Goal: Task Accomplishment & Management: Complete application form

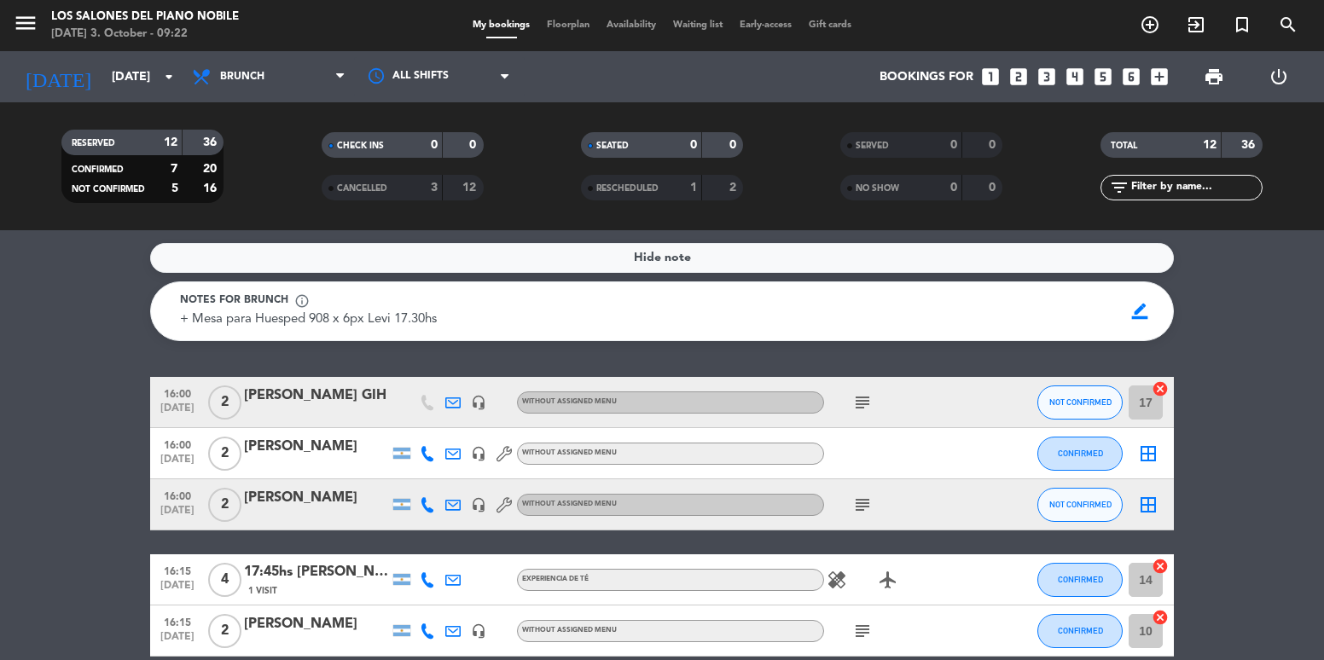
click at [119, 55] on div "[DATE] [DATE] arrow_drop_down" at bounding box center [98, 76] width 171 height 51
click at [139, 73] on input "[DATE]" at bounding box center [184, 77] width 162 height 32
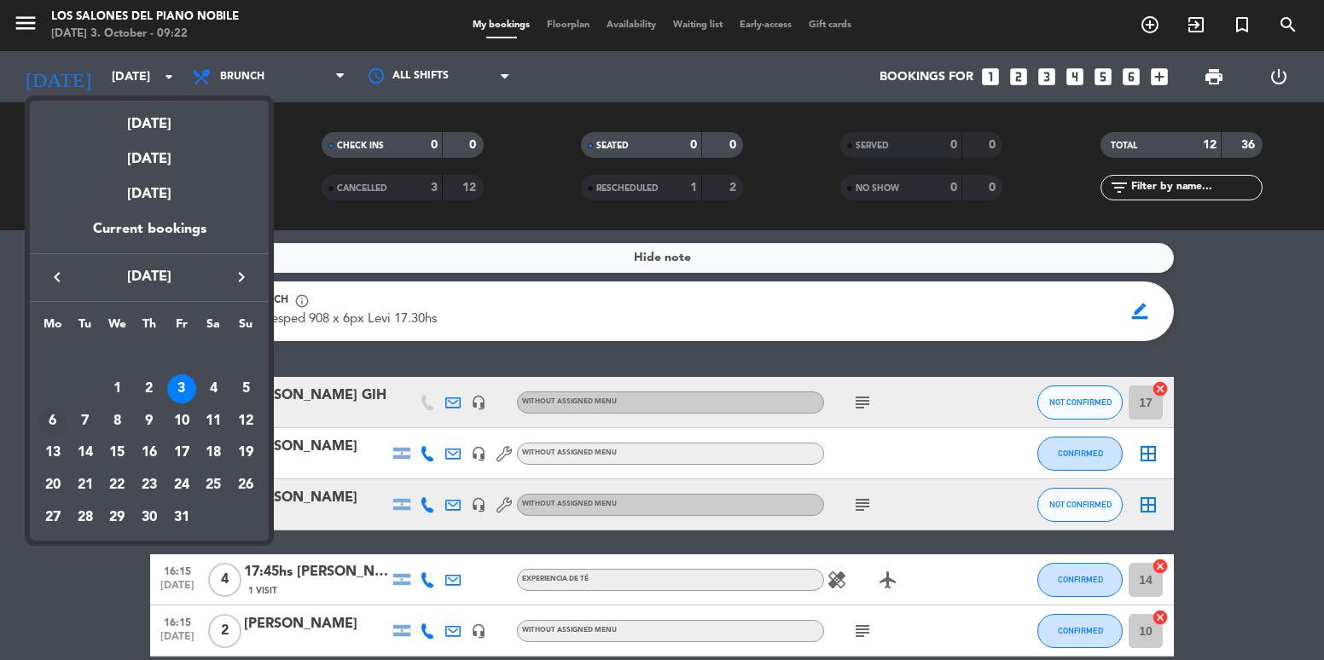
click at [47, 418] on div "6" at bounding box center [52, 421] width 29 height 29
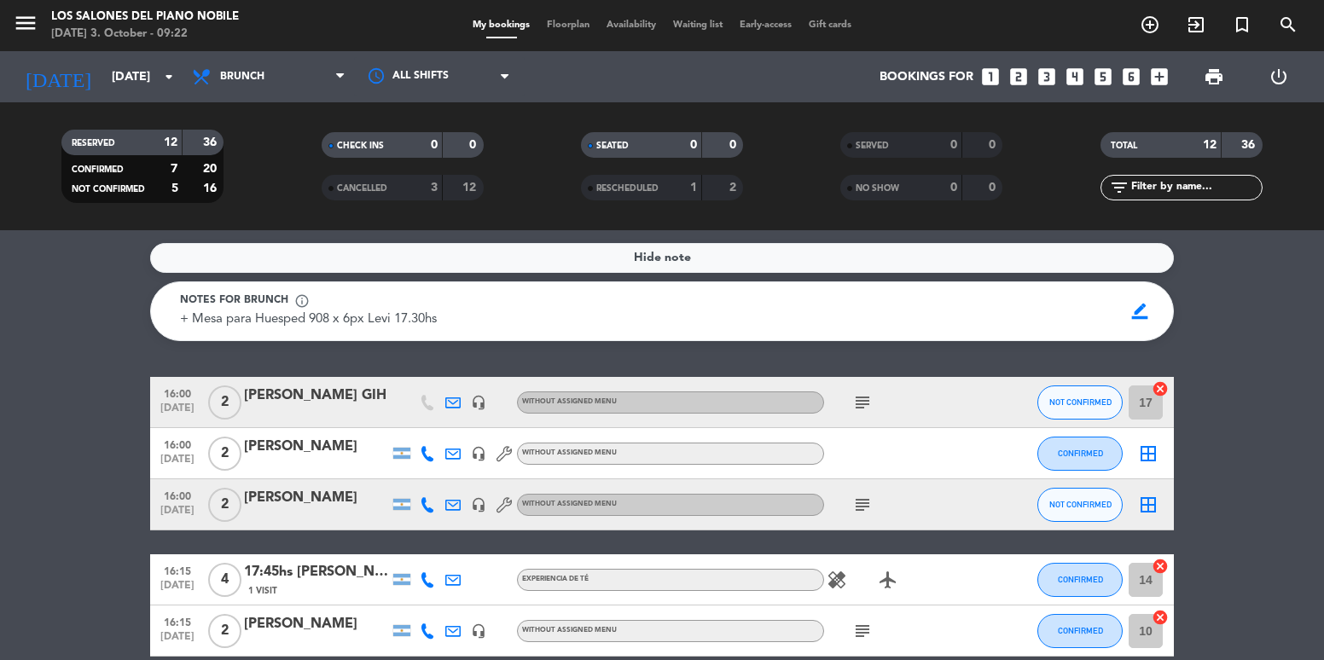
type input "[DATE]"
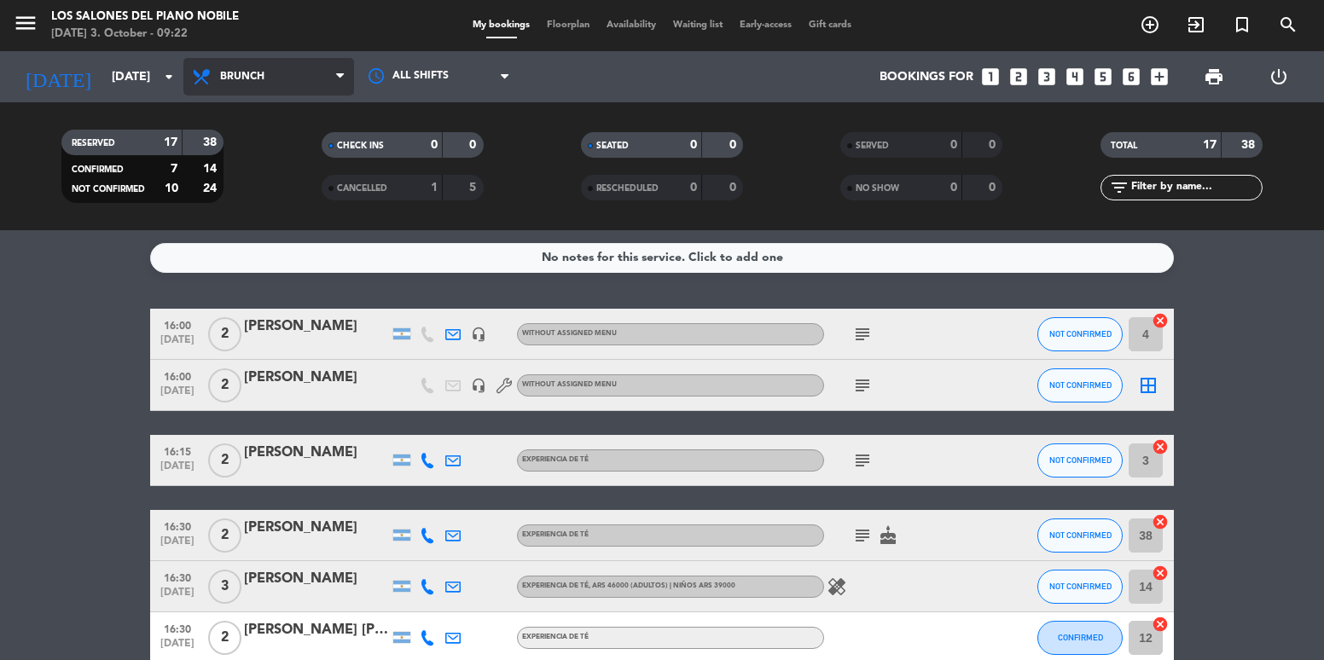
click at [241, 83] on span "Brunch" at bounding box center [268, 77] width 171 height 38
click at [294, 263] on ng-component "menu Los Salones del Piano [PERSON_NAME] [DATE] 3. October - 09:22 My bookings …" at bounding box center [662, 330] width 1324 height 660
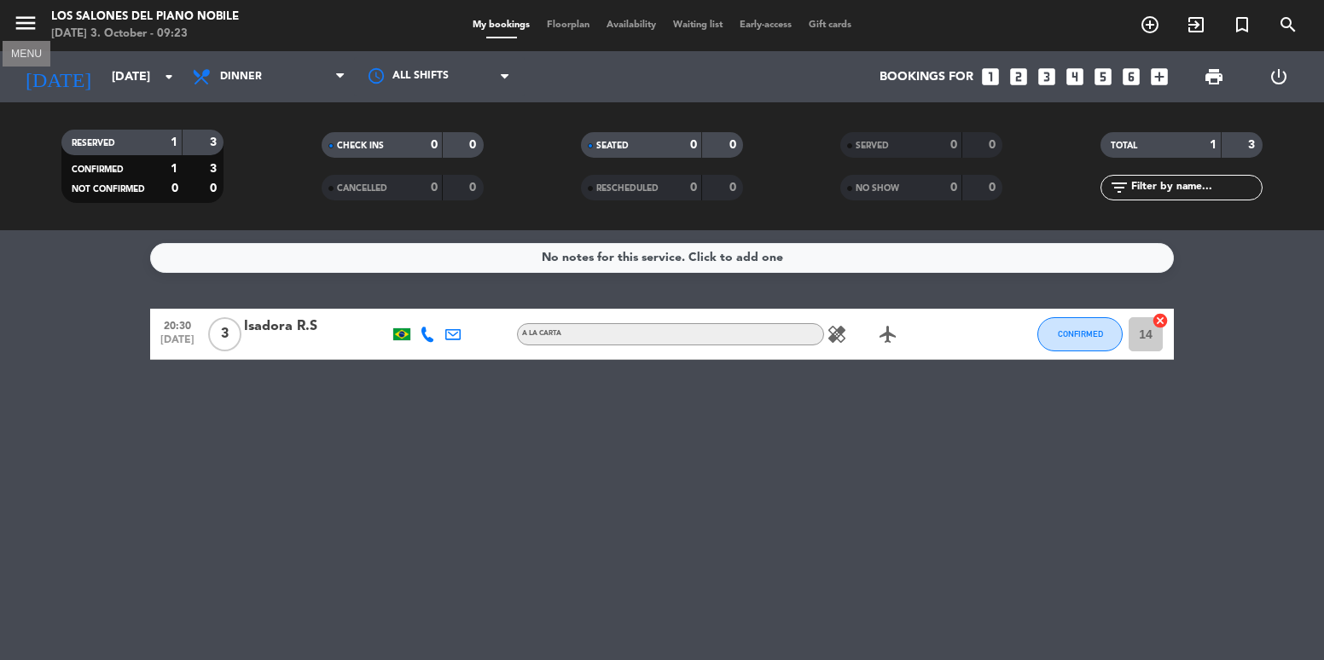
click at [27, 15] on icon "menu" at bounding box center [26, 23] width 26 height 26
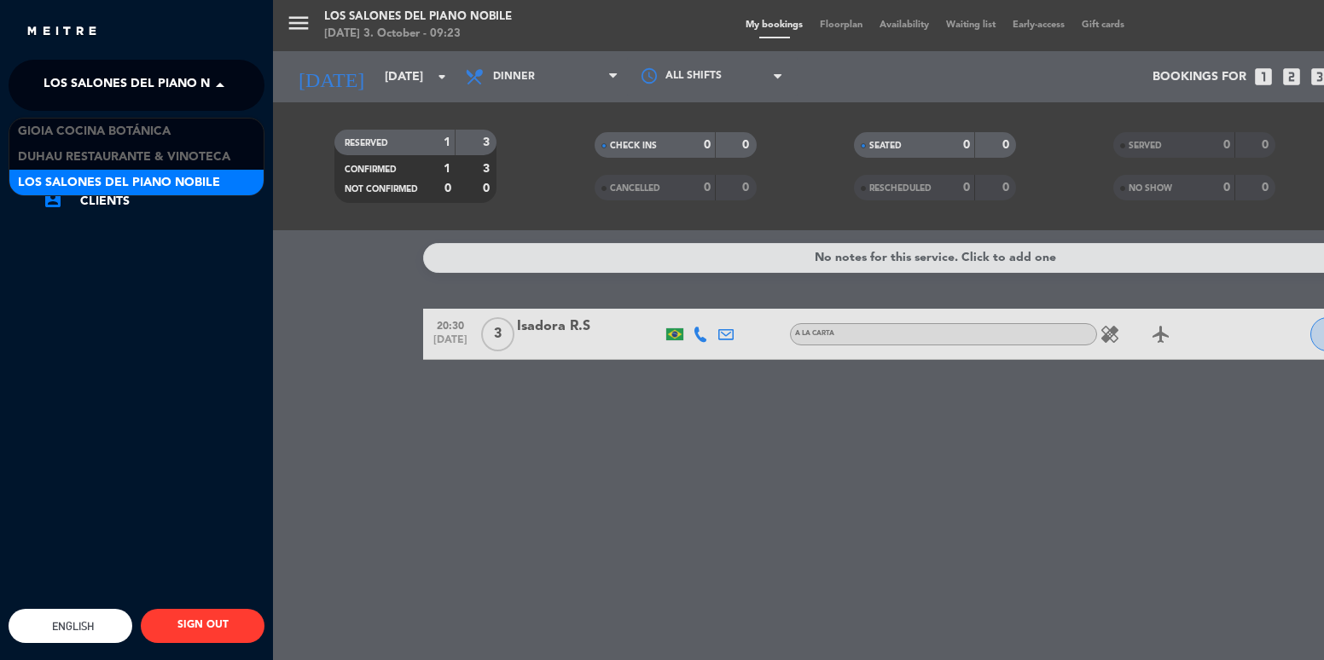
click at [138, 98] on span "Los Salones del Piano Nobile" at bounding box center [144, 85] width 202 height 36
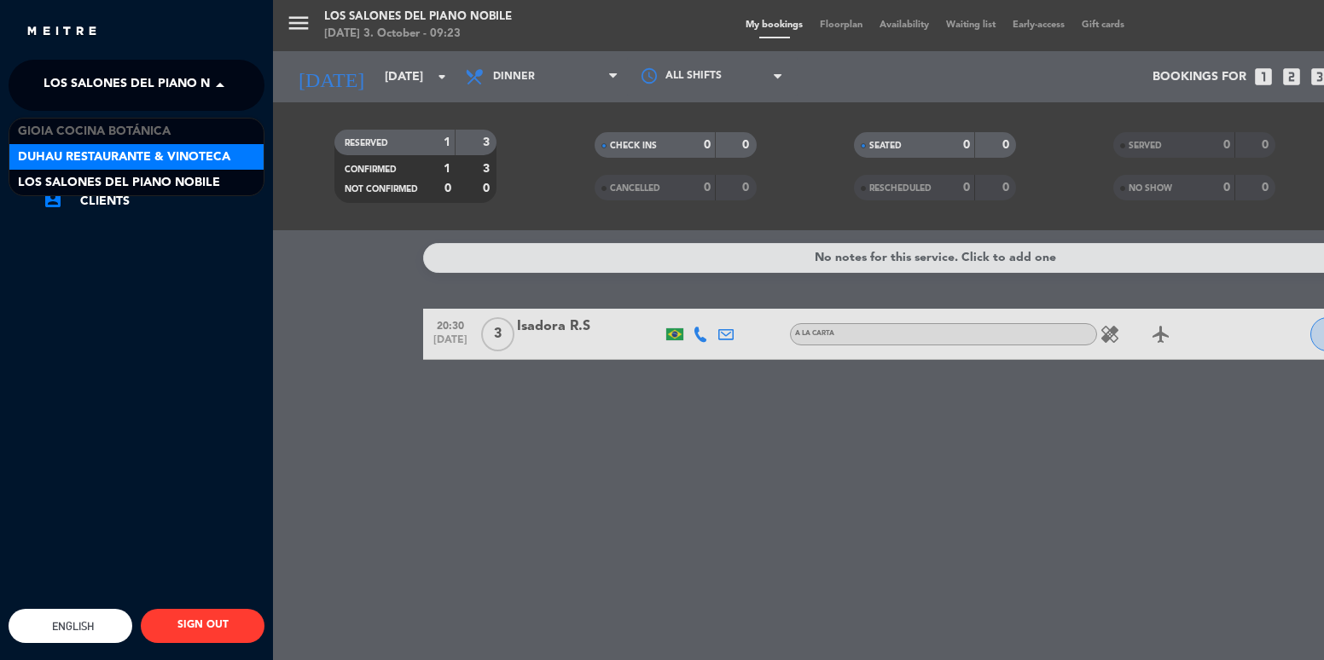
click at [162, 153] on span "Duhau Restaurante & Vinoteca" at bounding box center [124, 158] width 212 height 20
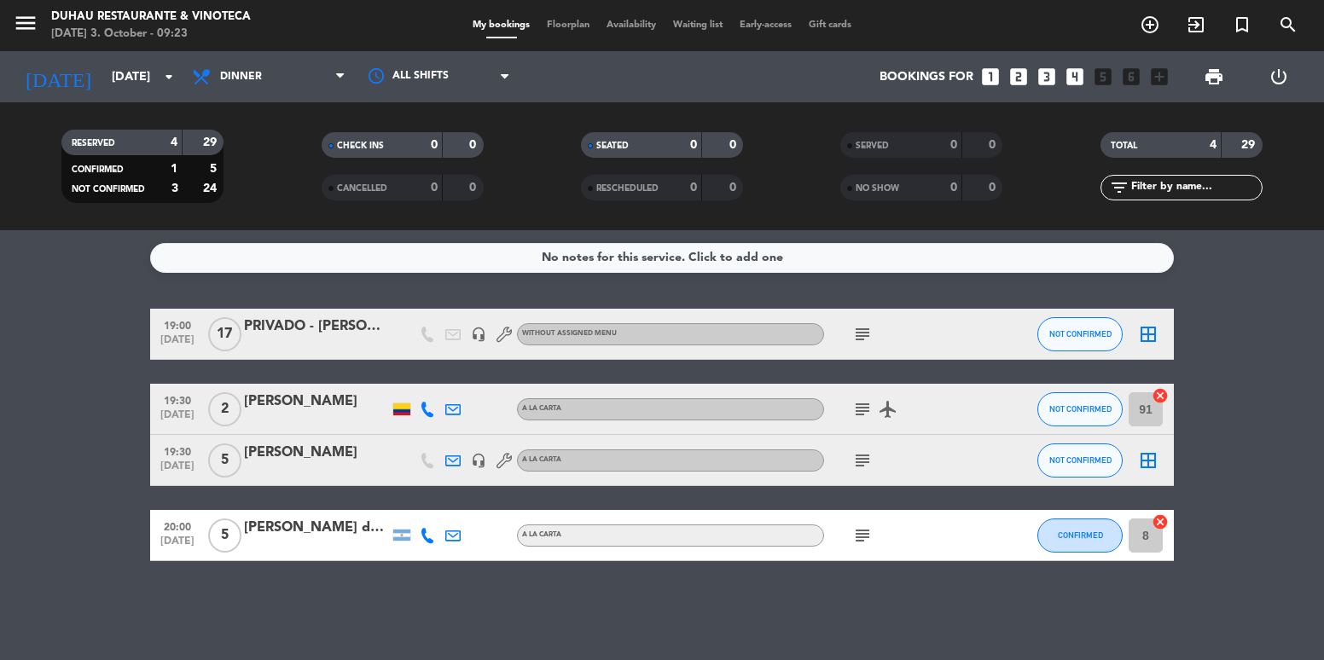
click at [309, 539] on div "[PERSON_NAME] del [PERSON_NAME] [PERSON_NAME]" at bounding box center [316, 528] width 145 height 22
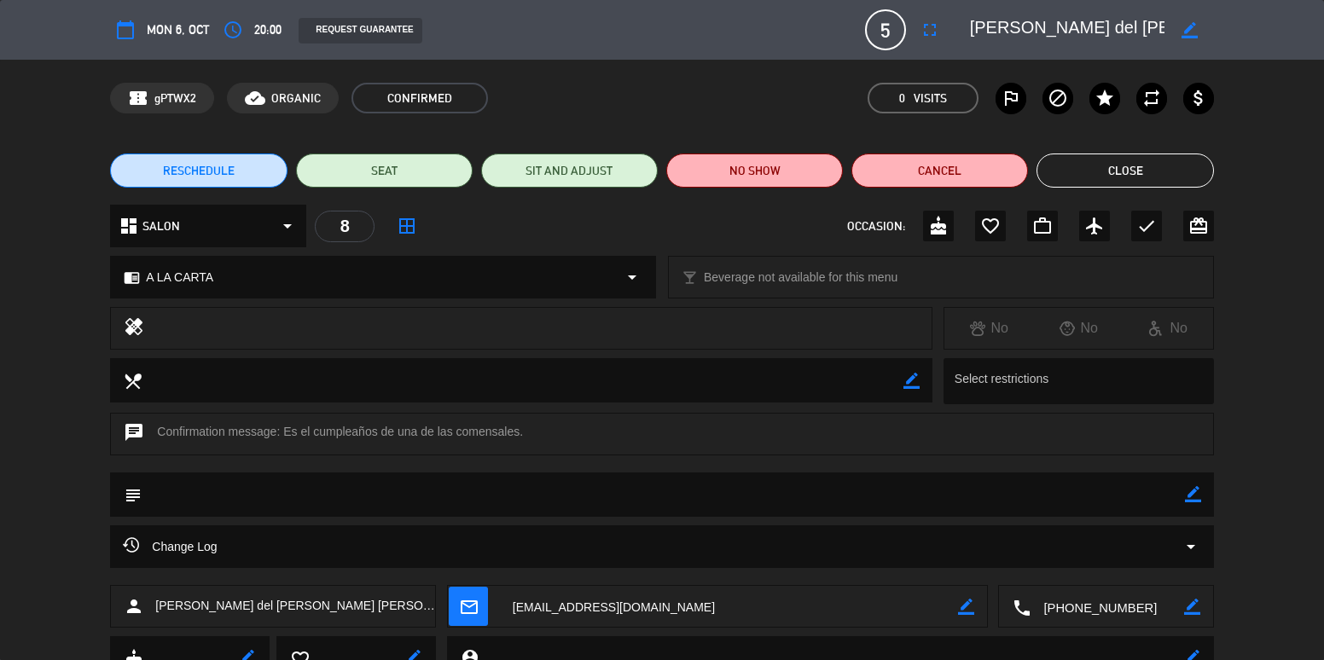
click at [934, 26] on icon "fullscreen" at bounding box center [929, 30] width 20 height 20
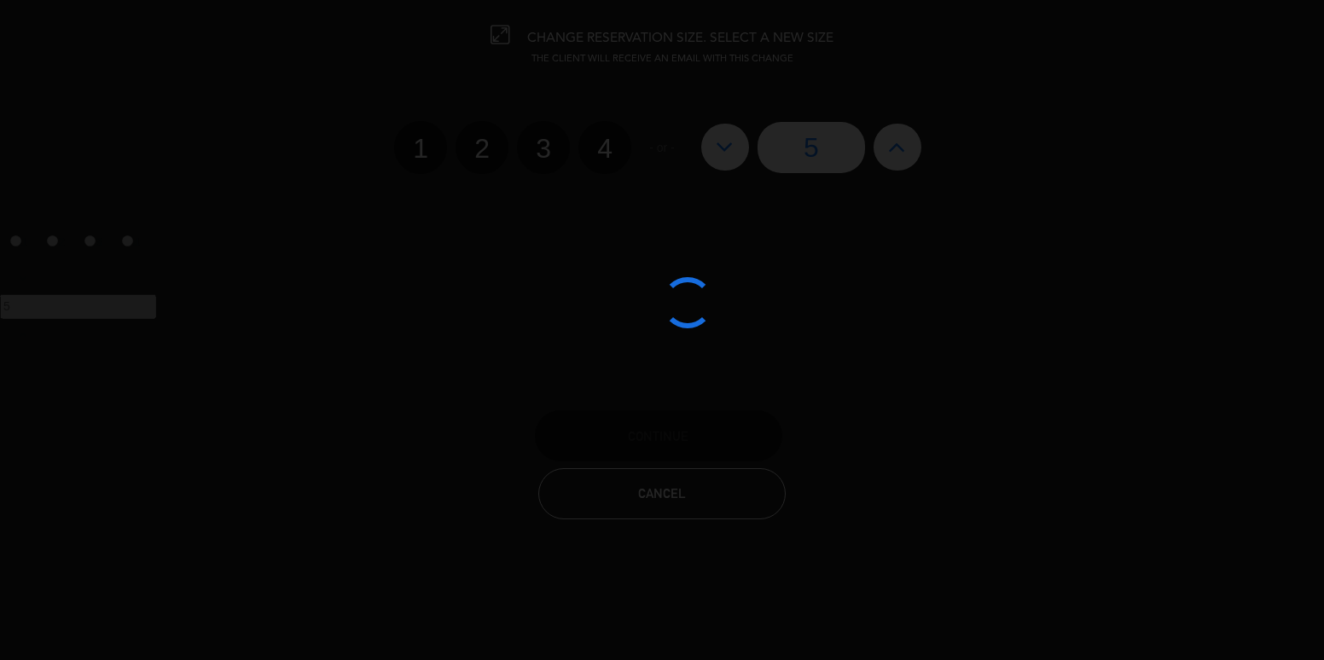
click at [914, 150] on div at bounding box center [662, 330] width 1324 height 660
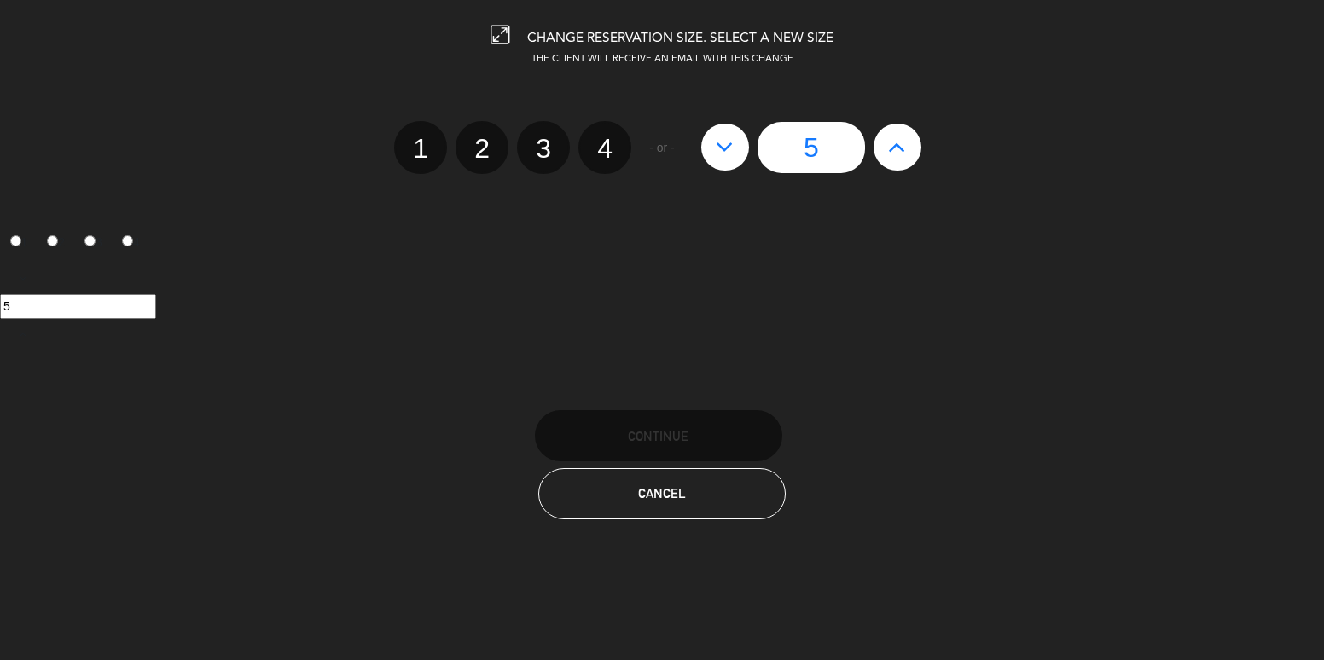
click at [914, 150] on button at bounding box center [897, 147] width 48 height 46
type input "6"
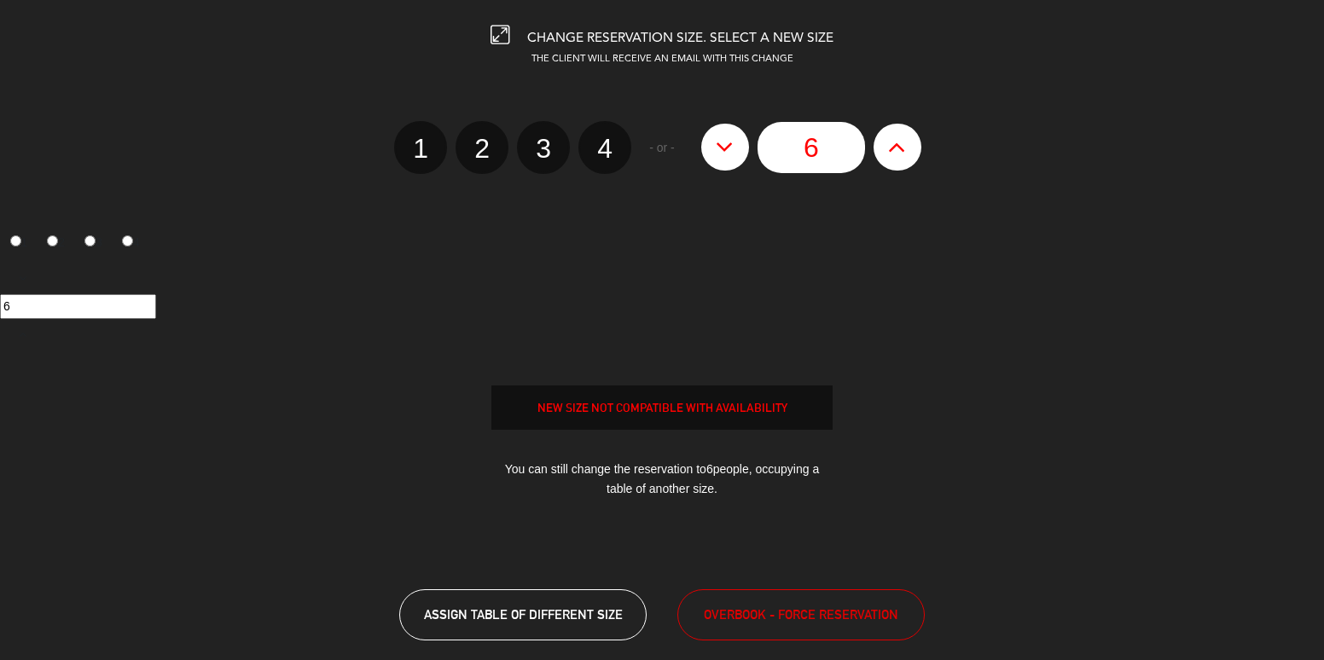
click at [914, 150] on button at bounding box center [897, 147] width 48 height 46
type input "7"
click at [809, 625] on button "OVERBOOK - FORCE RESERVATION" at bounding box center [800, 614] width 247 height 51
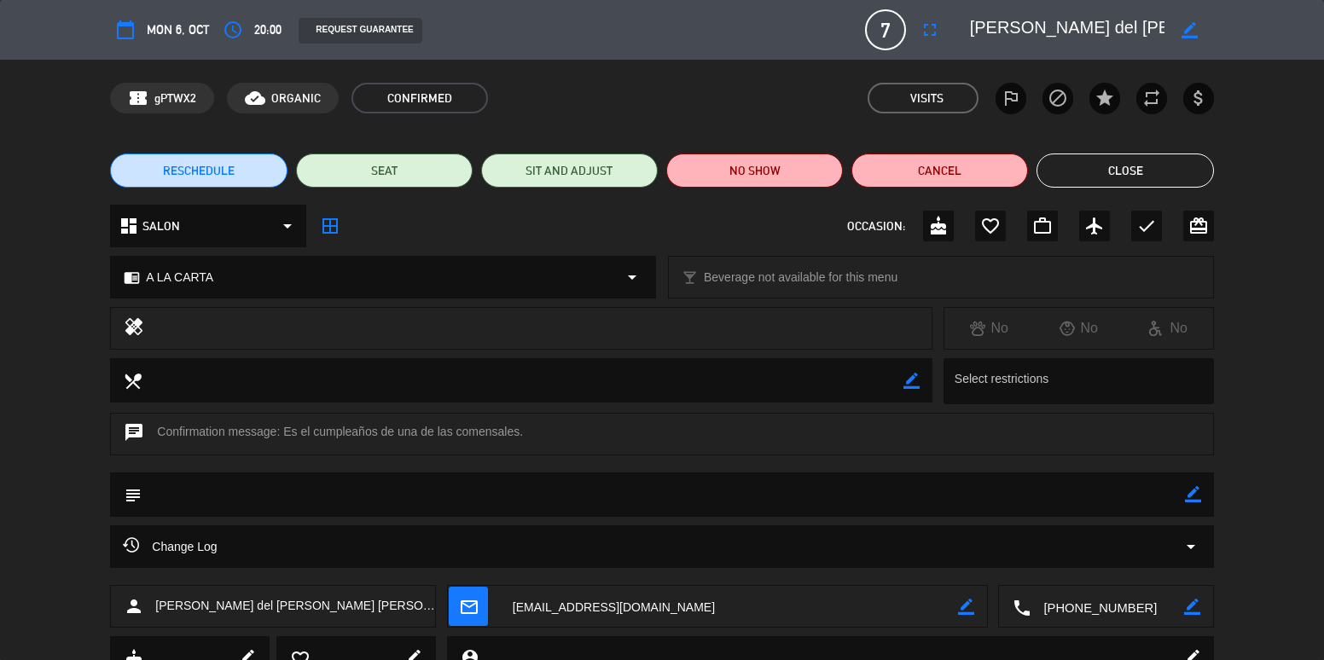
click at [1157, 162] on button "Close" at bounding box center [1124, 171] width 177 height 34
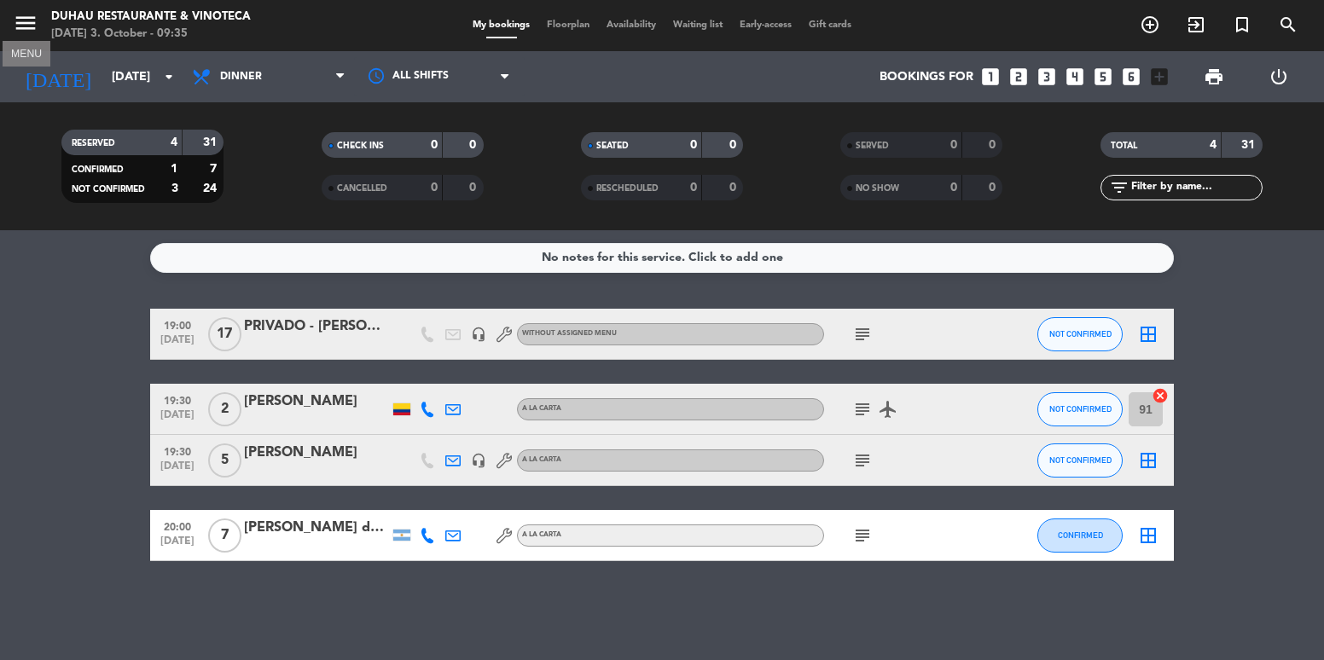
click at [28, 21] on icon "menu" at bounding box center [26, 23] width 26 height 26
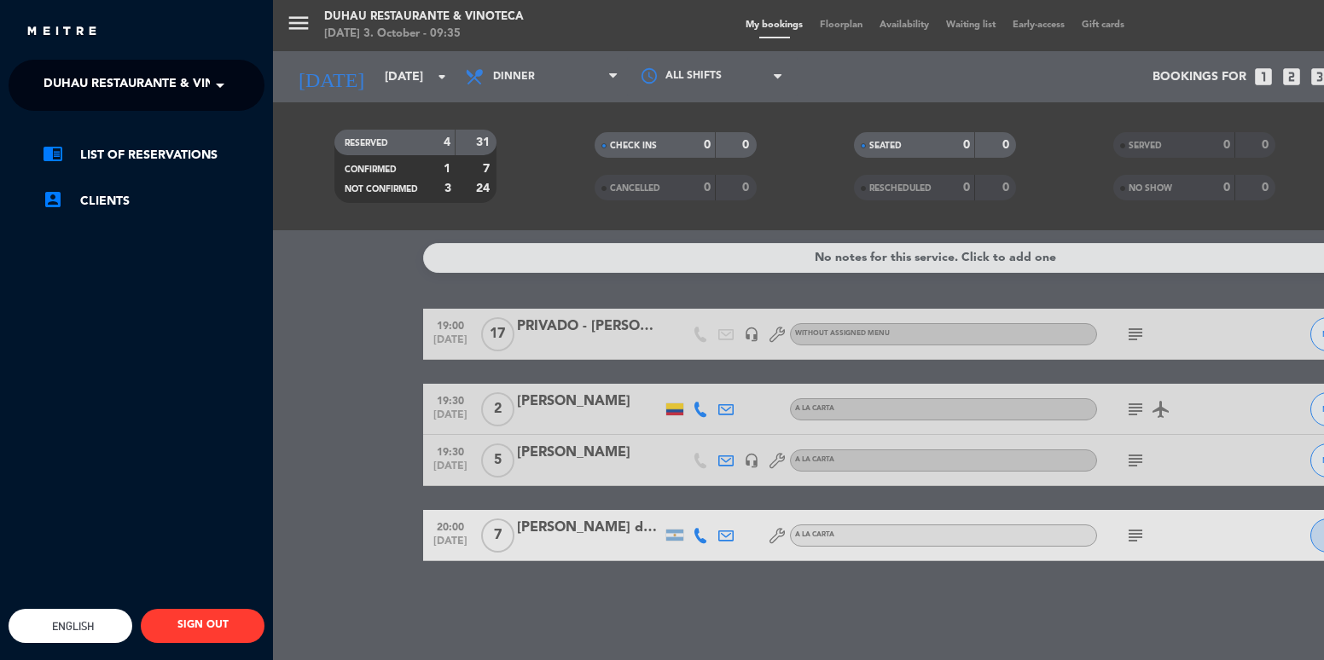
click at [183, 60] on ng-select "× Duhau Restaurante & Vinoteca ×" at bounding box center [137, 85] width 256 height 51
drag, startPoint x: 194, startPoint y: 76, endPoint x: 194, endPoint y: 104, distance: 28.1
click at [194, 77] on span "Duhau Restaurante & Vinoteca" at bounding box center [149, 85] width 212 height 36
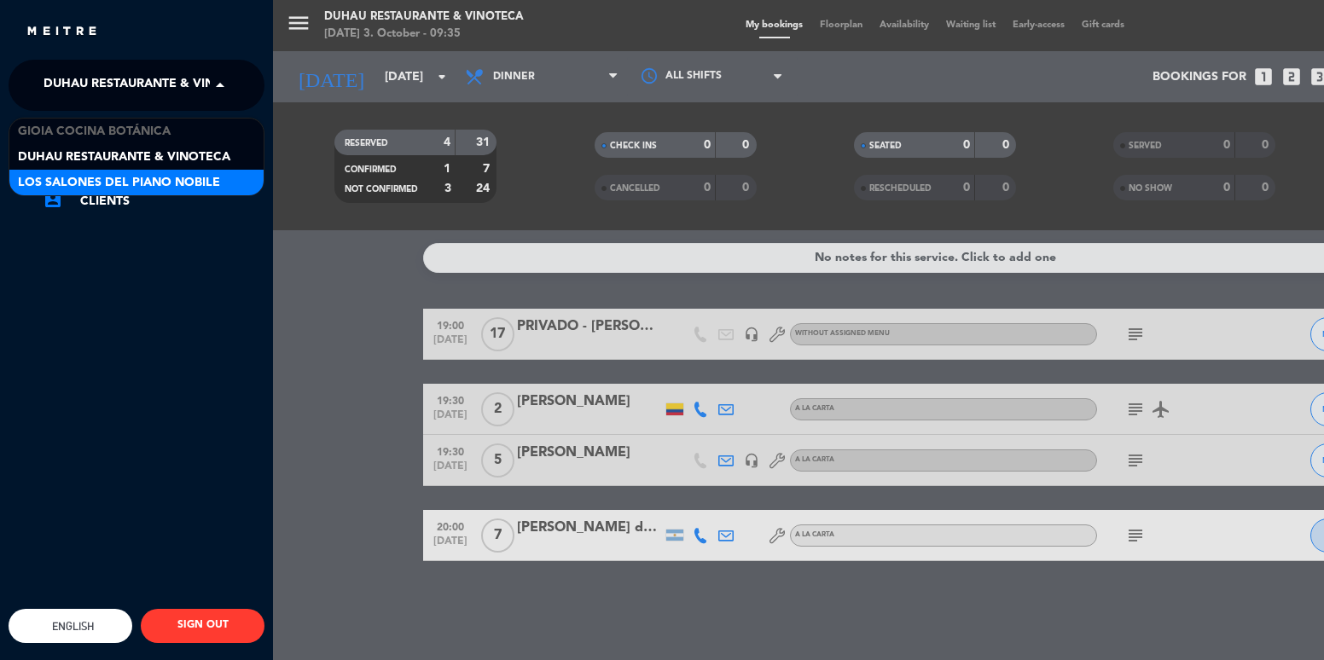
click at [167, 184] on span "Los Salones del Piano Nobile" at bounding box center [119, 183] width 202 height 20
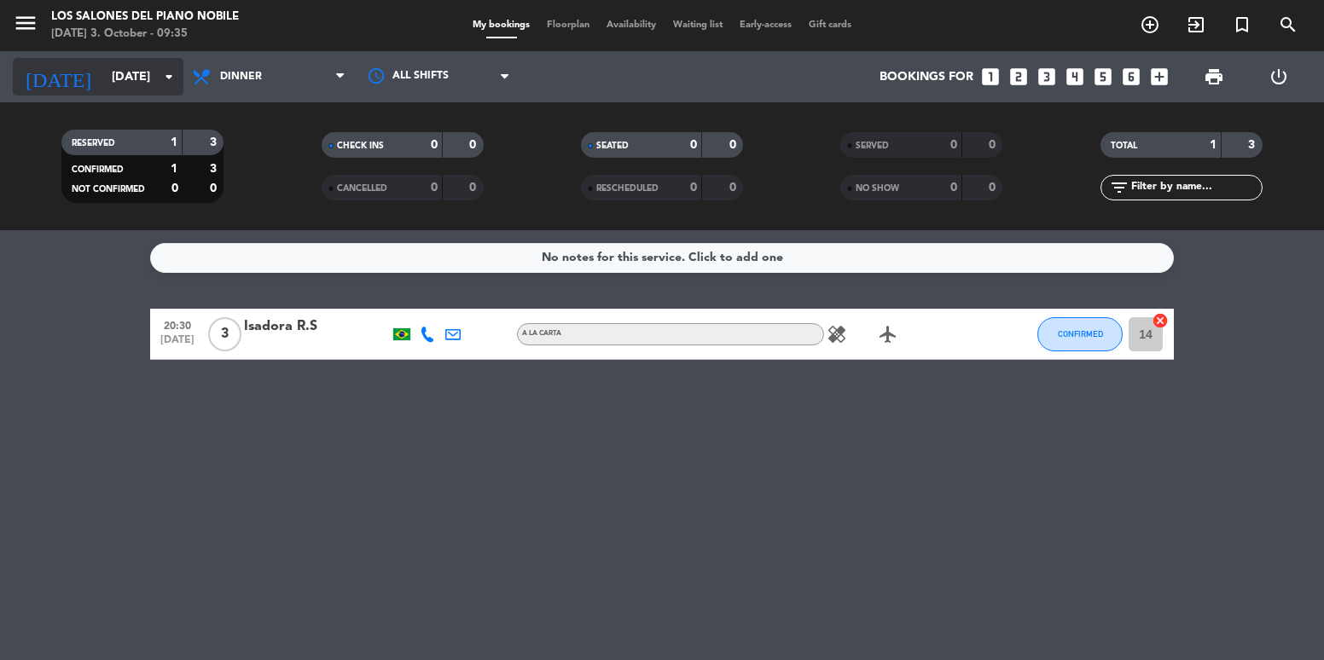
click at [146, 78] on input "[DATE]" at bounding box center [184, 77] width 162 height 32
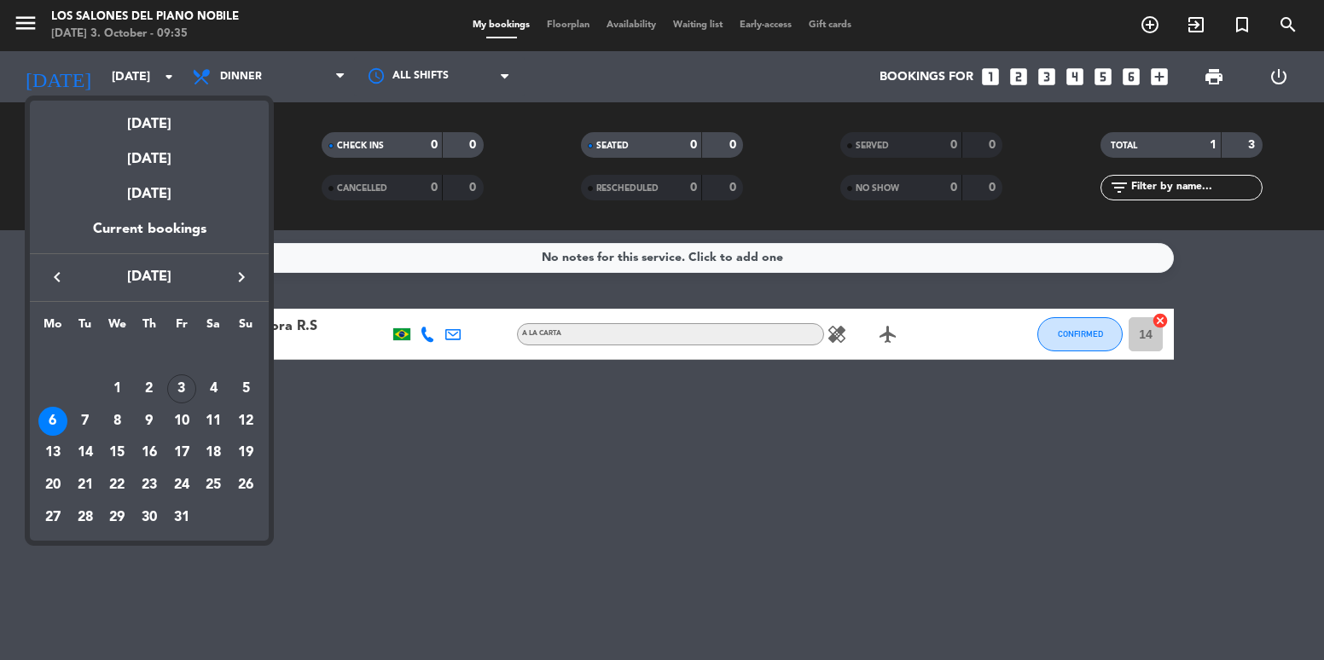
click at [239, 281] on icon "keyboard_arrow_right" at bounding box center [241, 277] width 20 height 20
click at [215, 357] on div "1" at bounding box center [213, 356] width 29 height 29
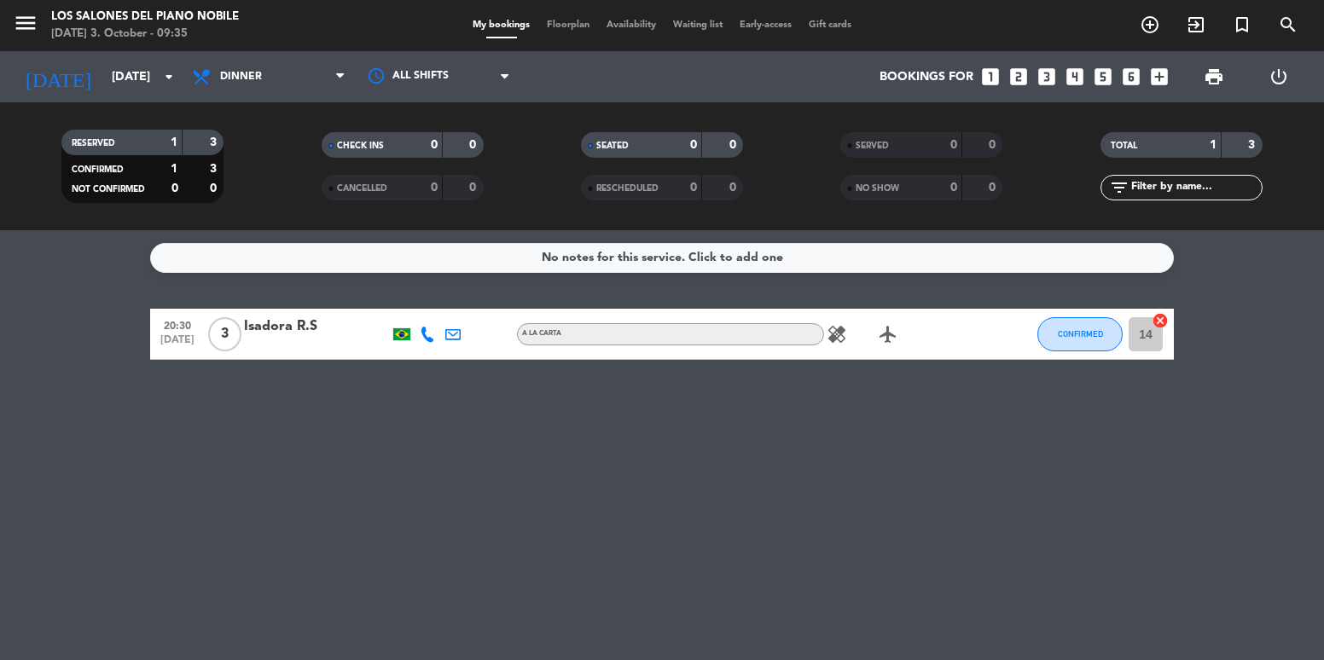
type input "[DATE]"
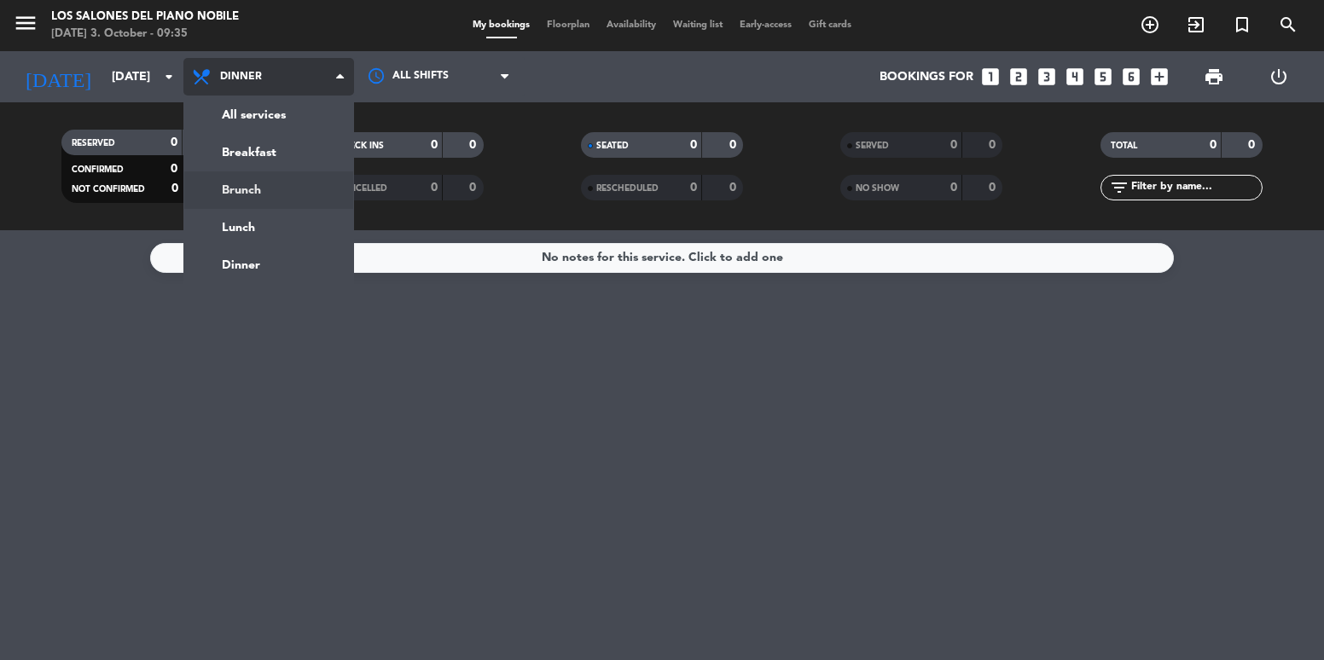
click at [272, 200] on div "menu Los Salones del Piano [PERSON_NAME] [DATE] 3. October - 09:35 My bookings …" at bounding box center [662, 115] width 1324 height 230
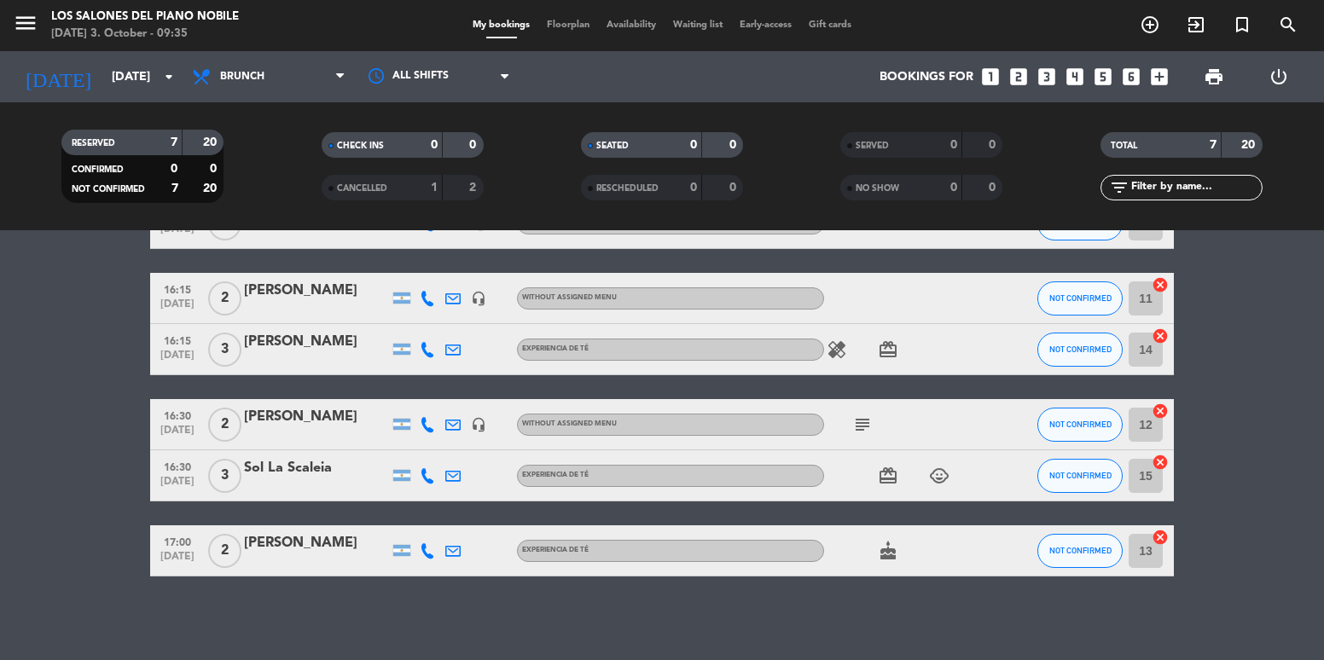
scroll to position [164, 0]
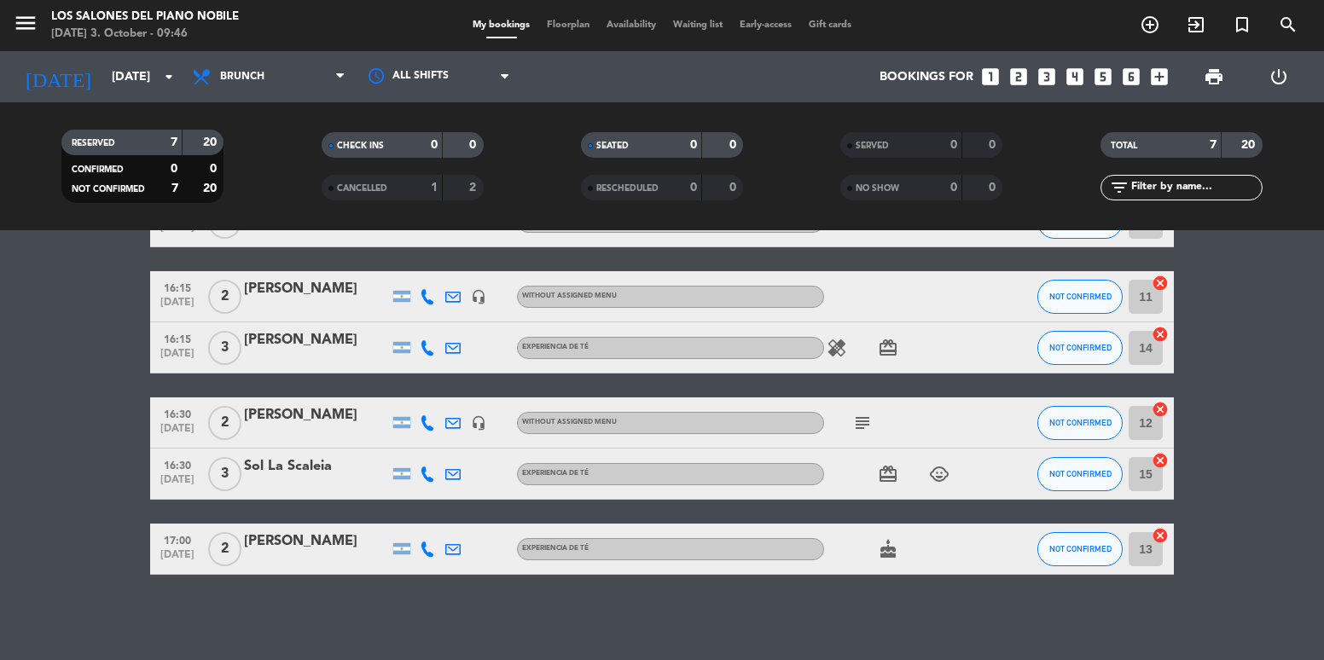
click at [1099, 72] on icon "looks_5" at bounding box center [1103, 77] width 22 height 22
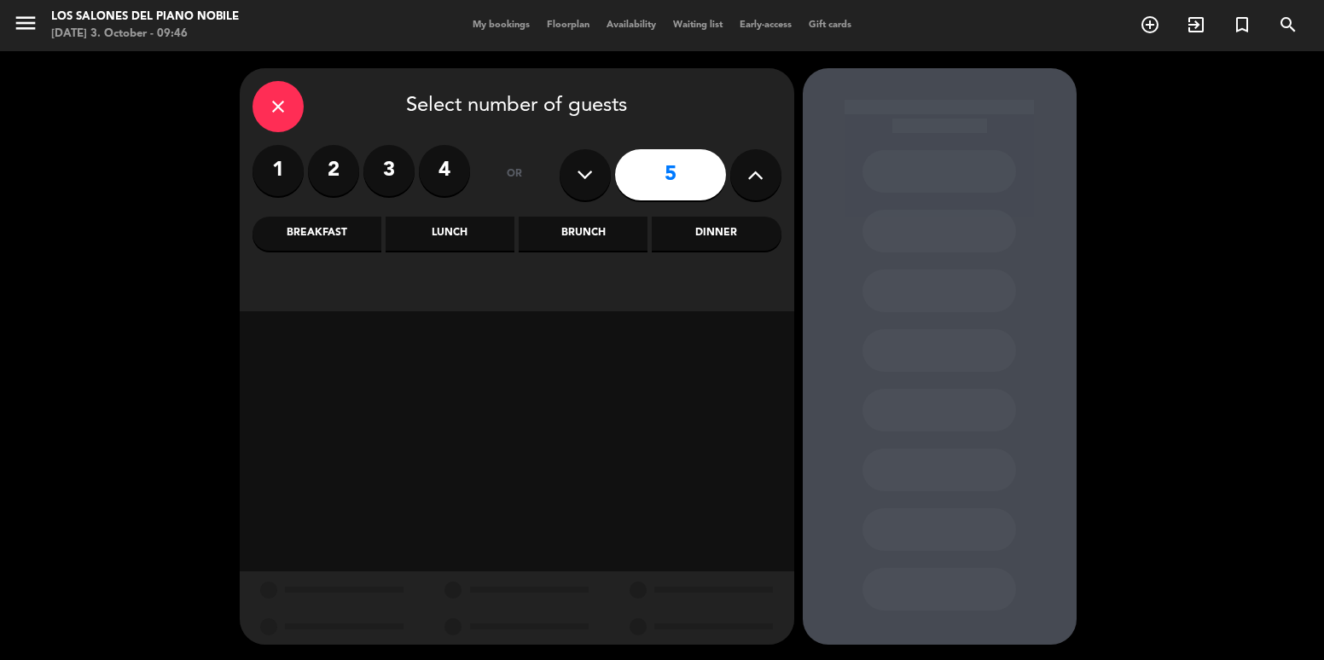
click at [286, 93] on div "close" at bounding box center [277, 106] width 51 height 51
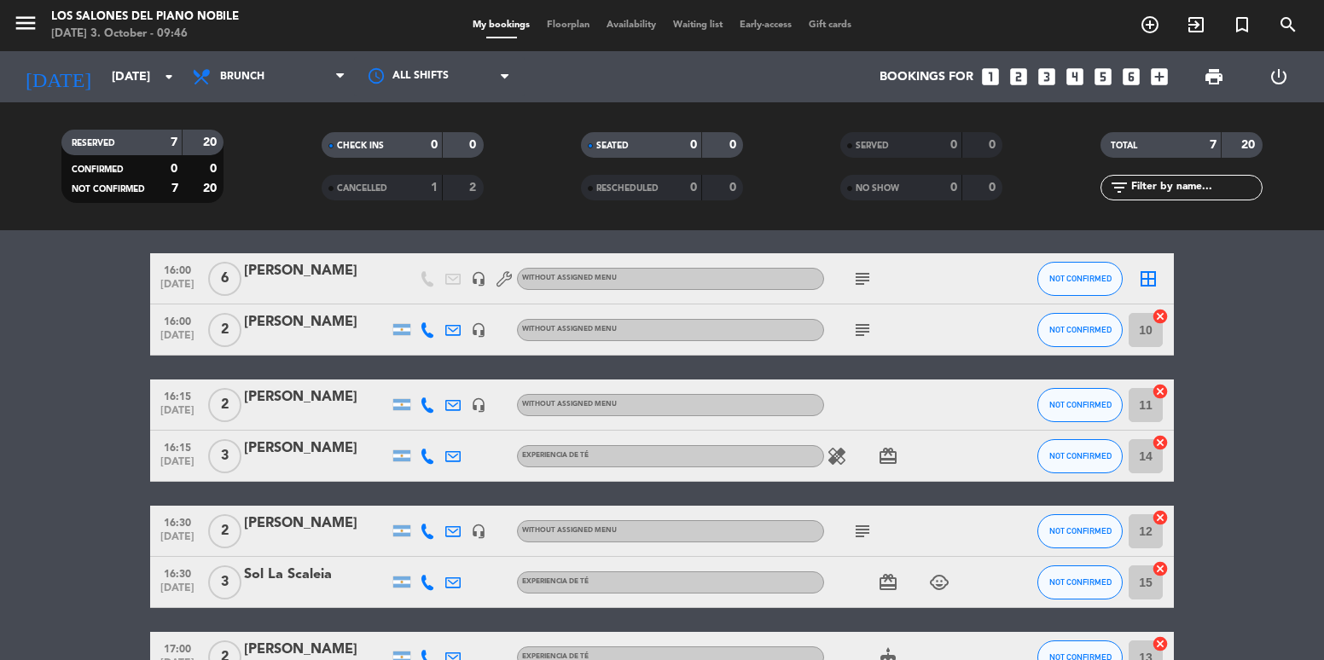
scroll to position [164, 0]
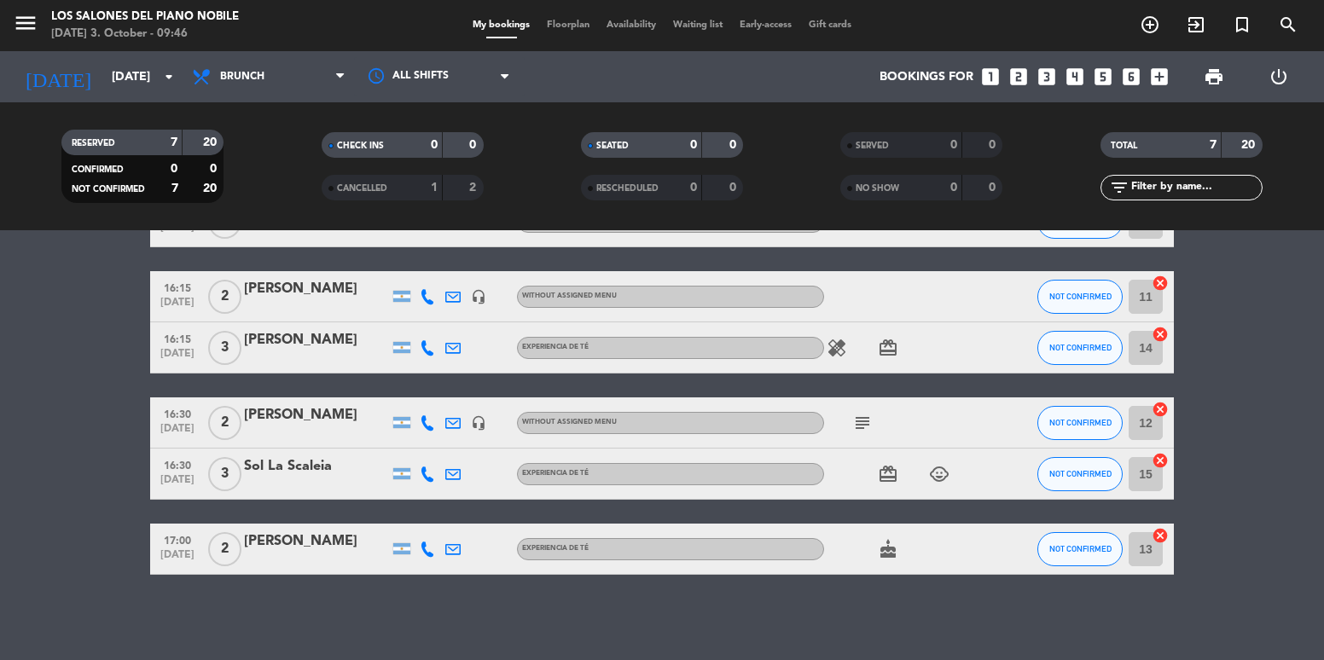
click at [1110, 81] on icon "looks_5" at bounding box center [1103, 77] width 22 height 22
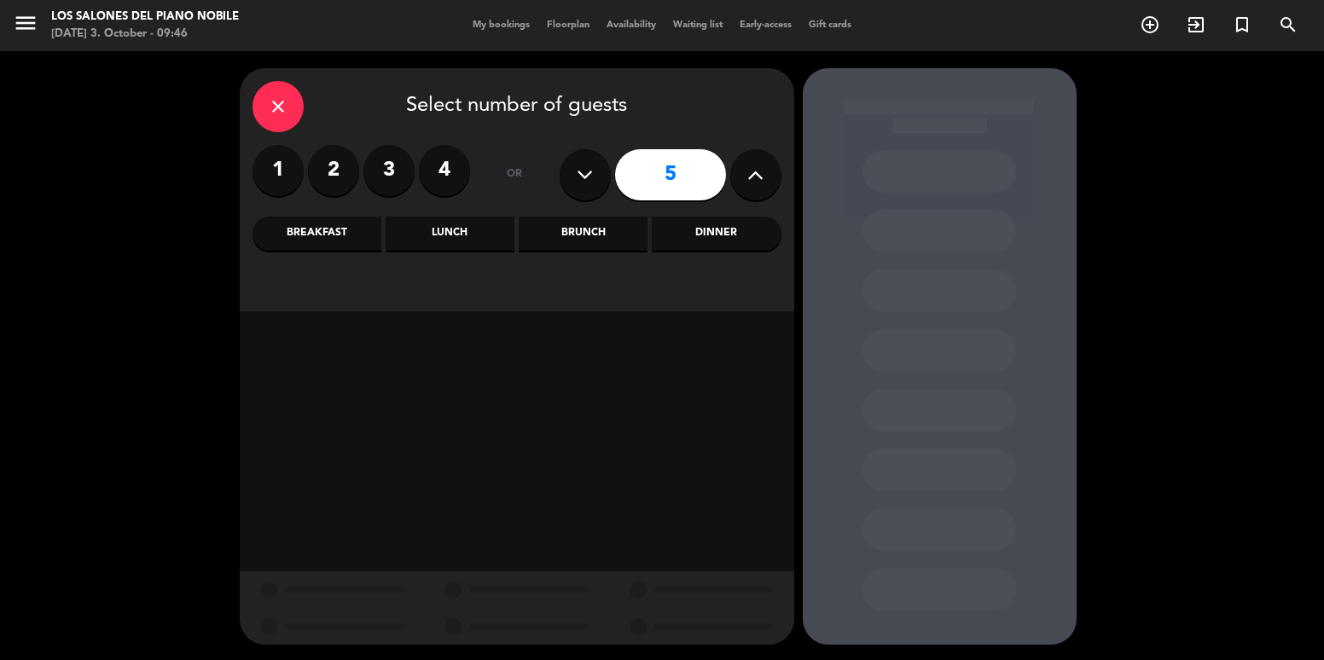
click at [572, 230] on div "Brunch" at bounding box center [583, 234] width 129 height 34
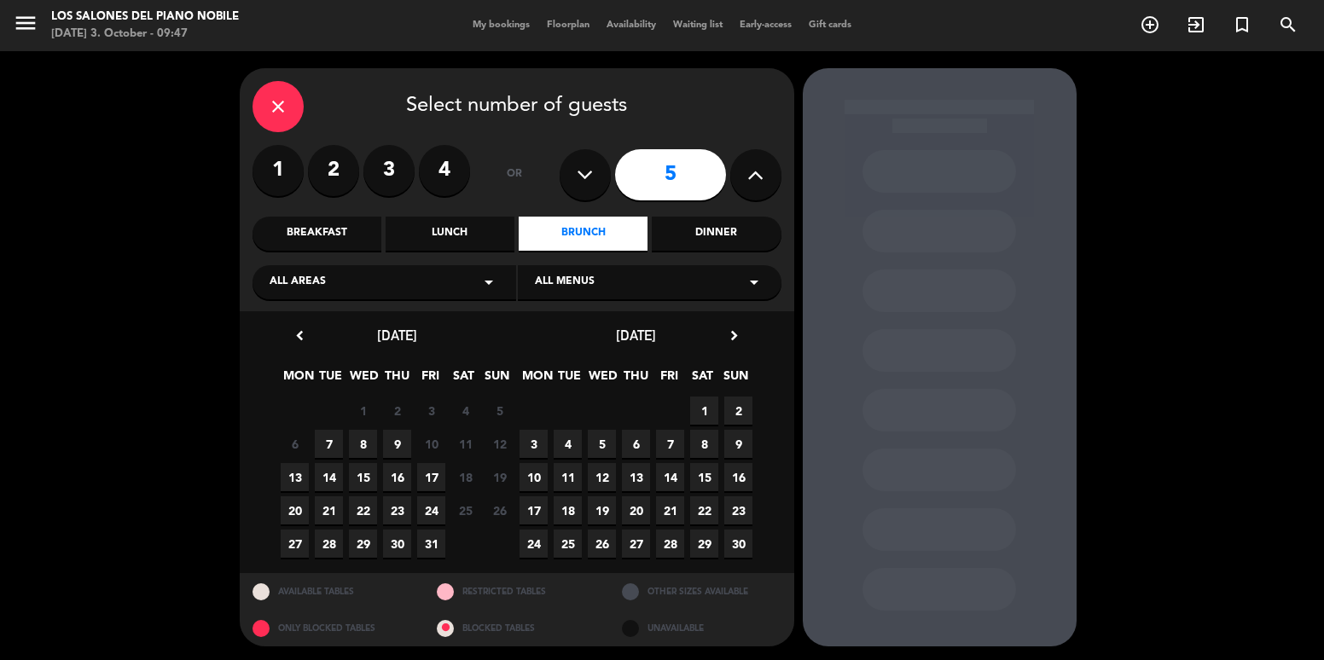
click at [704, 411] on span "1" at bounding box center [704, 411] width 28 height 28
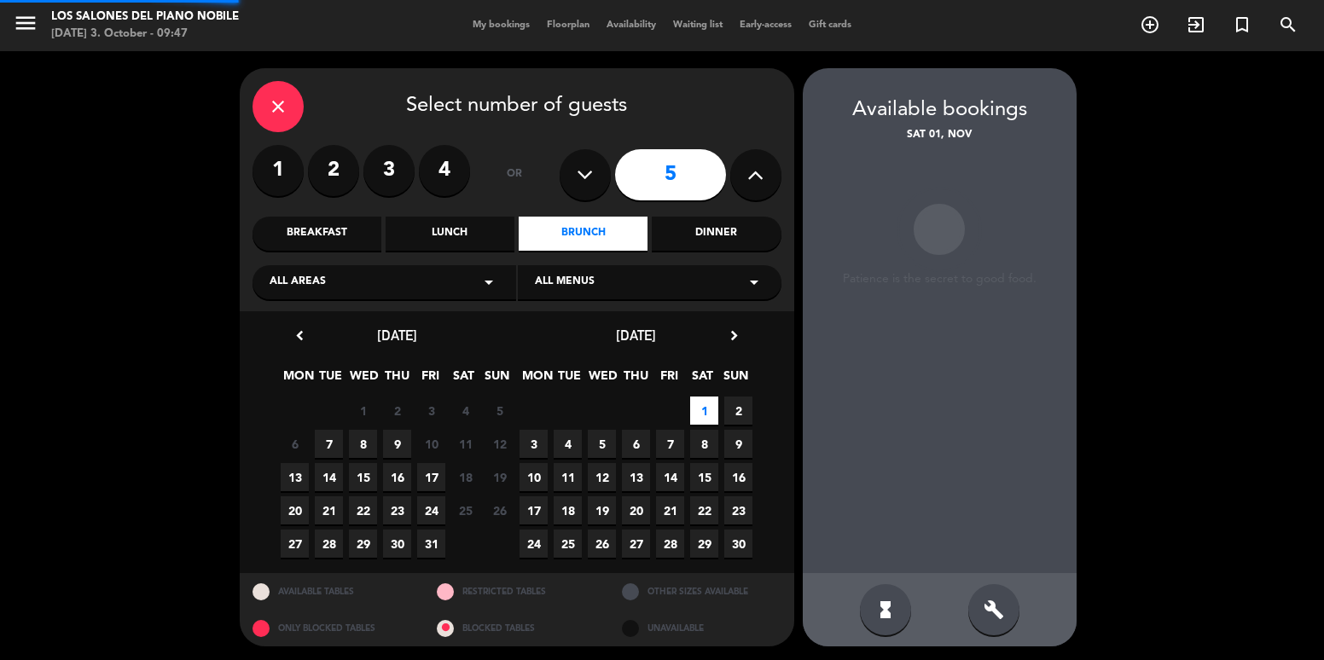
scroll to position [3, 0]
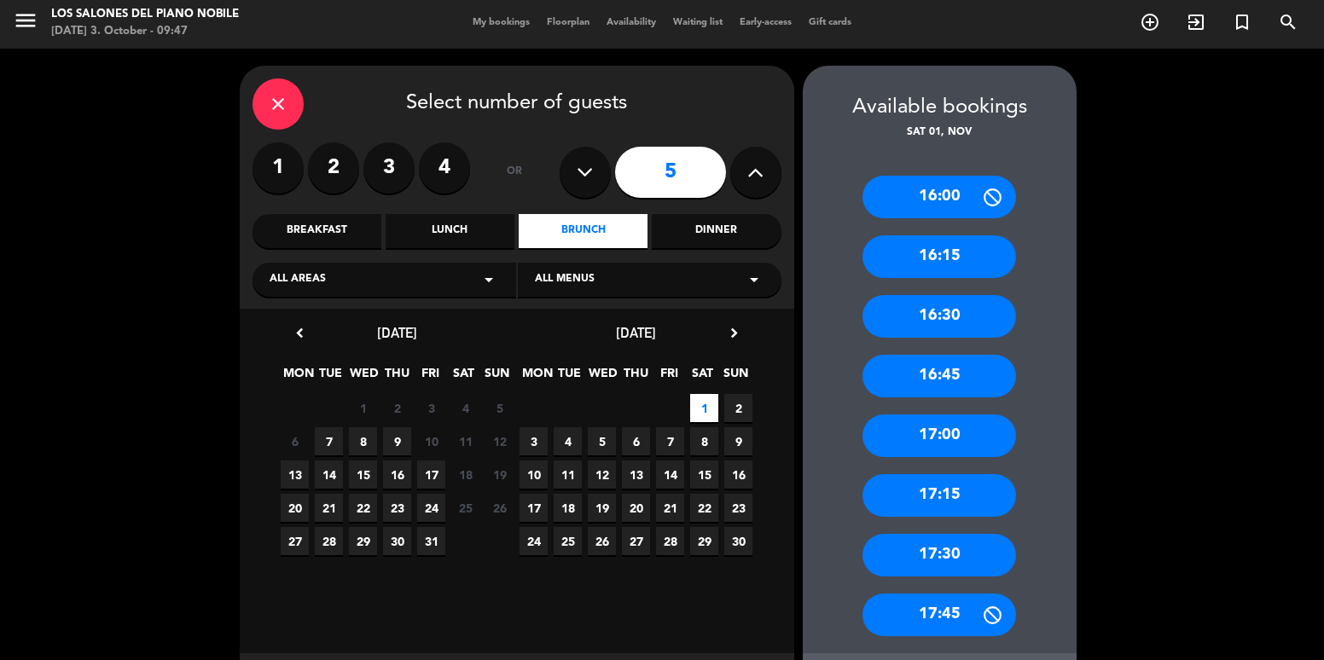
click at [944, 326] on div "16:30" at bounding box center [939, 316] width 154 height 43
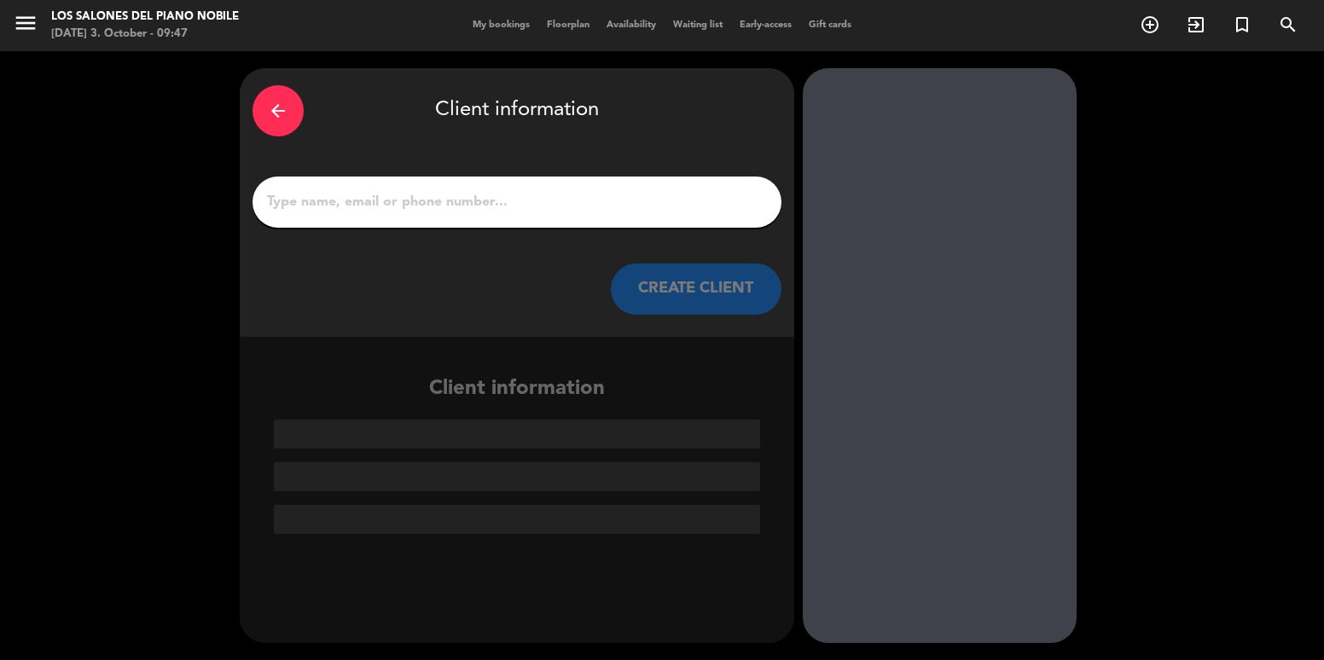
scroll to position [0, 0]
click at [600, 203] on input "1" at bounding box center [516, 202] width 503 height 24
paste input "[PERSON_NAME]"
type input "[PERSON_NAME]"
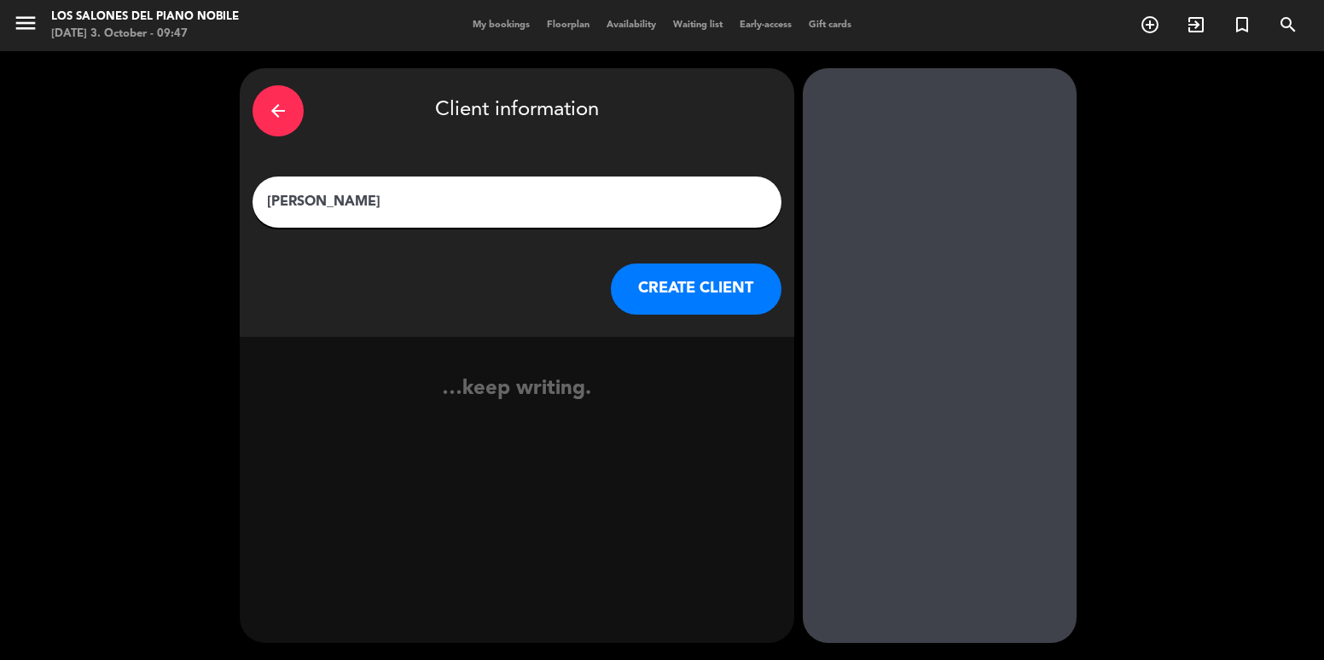
click at [687, 282] on button "CREATE CLIENT" at bounding box center [696, 289] width 171 height 51
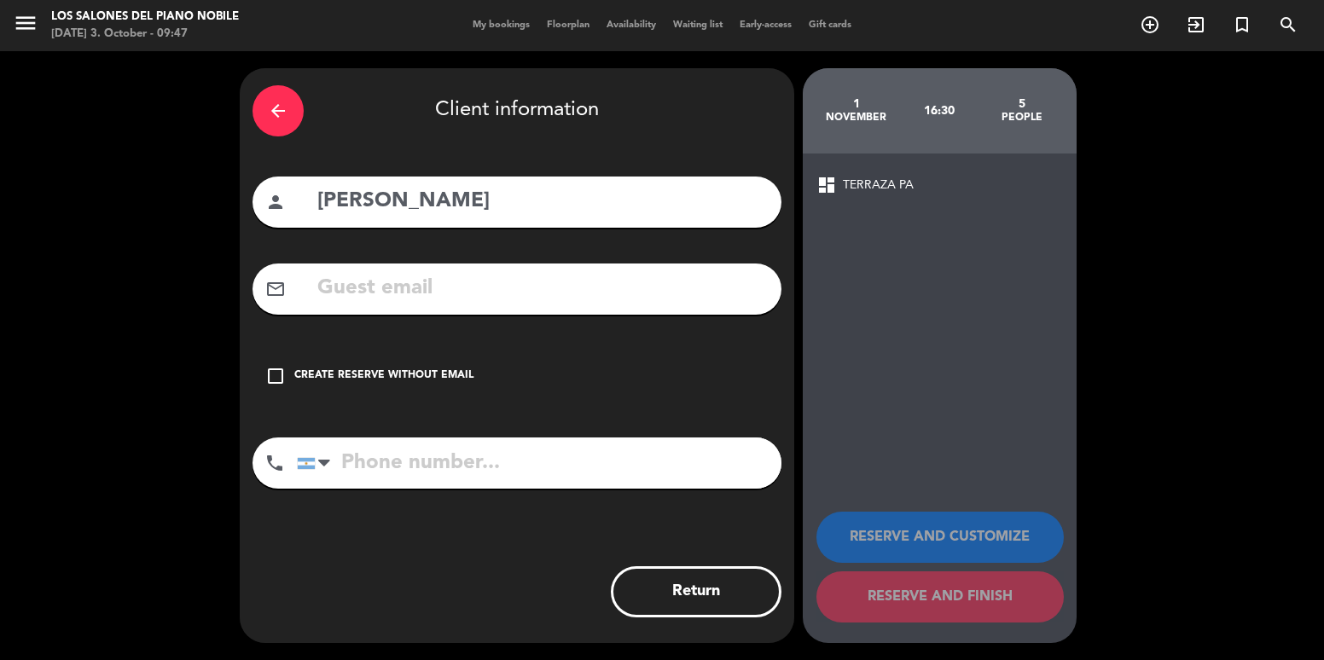
click at [536, 293] on input "text" at bounding box center [542, 288] width 453 height 35
paste input "[EMAIL_ADDRESS][DOMAIN_NAME]"
click at [605, 303] on input "[EMAIL_ADDRESS]" at bounding box center [542, 288] width 453 height 35
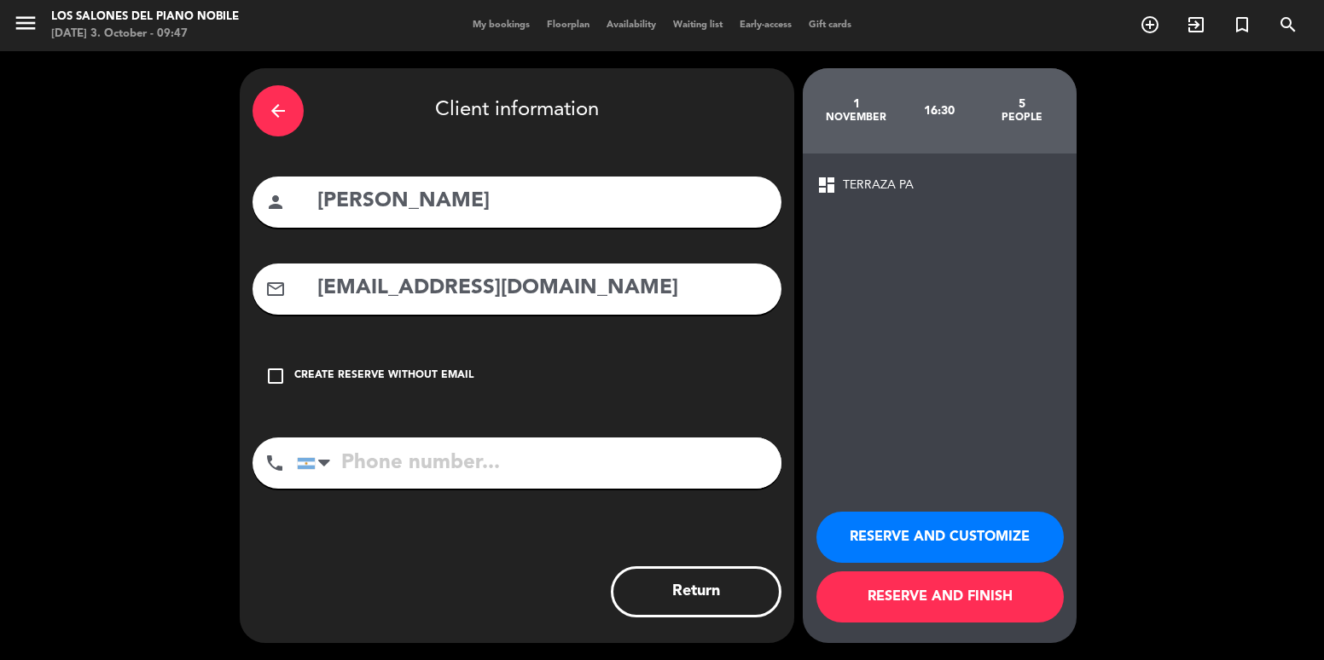
type input "[EMAIL_ADDRESS][DOMAIN_NAME]"
click at [900, 535] on button "RESERVE AND CUSTOMIZE" at bounding box center [939, 537] width 247 height 51
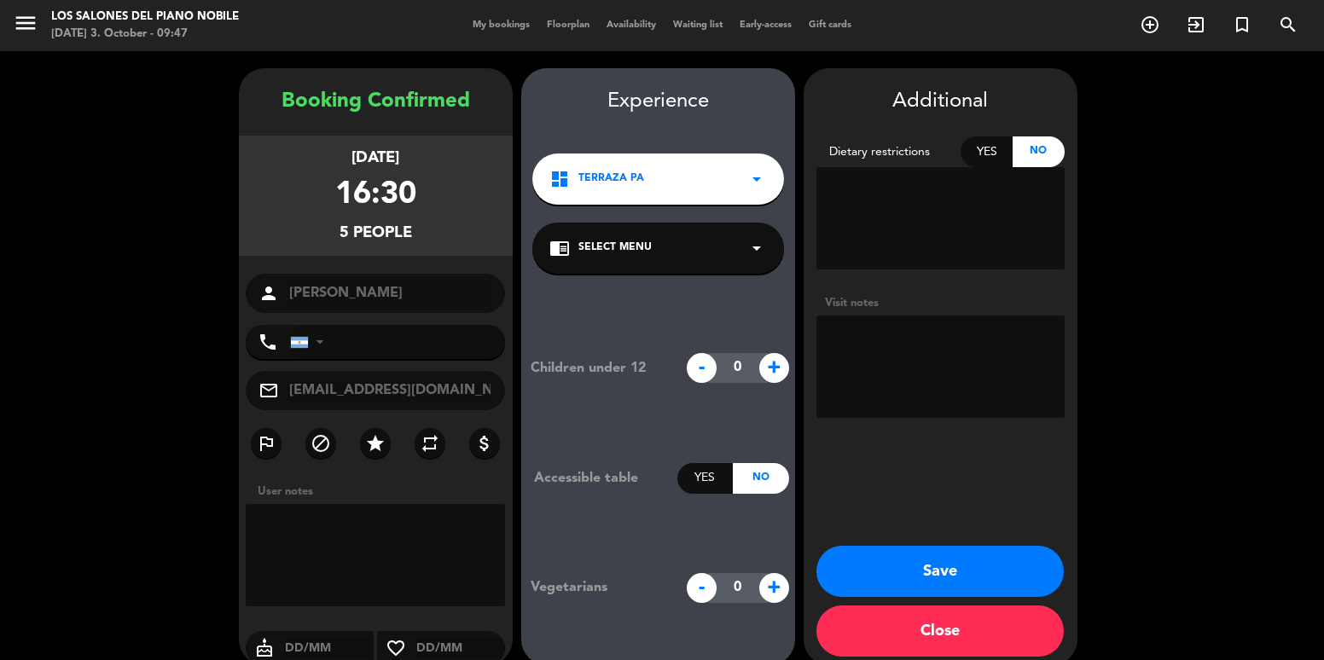
scroll to position [22, 0]
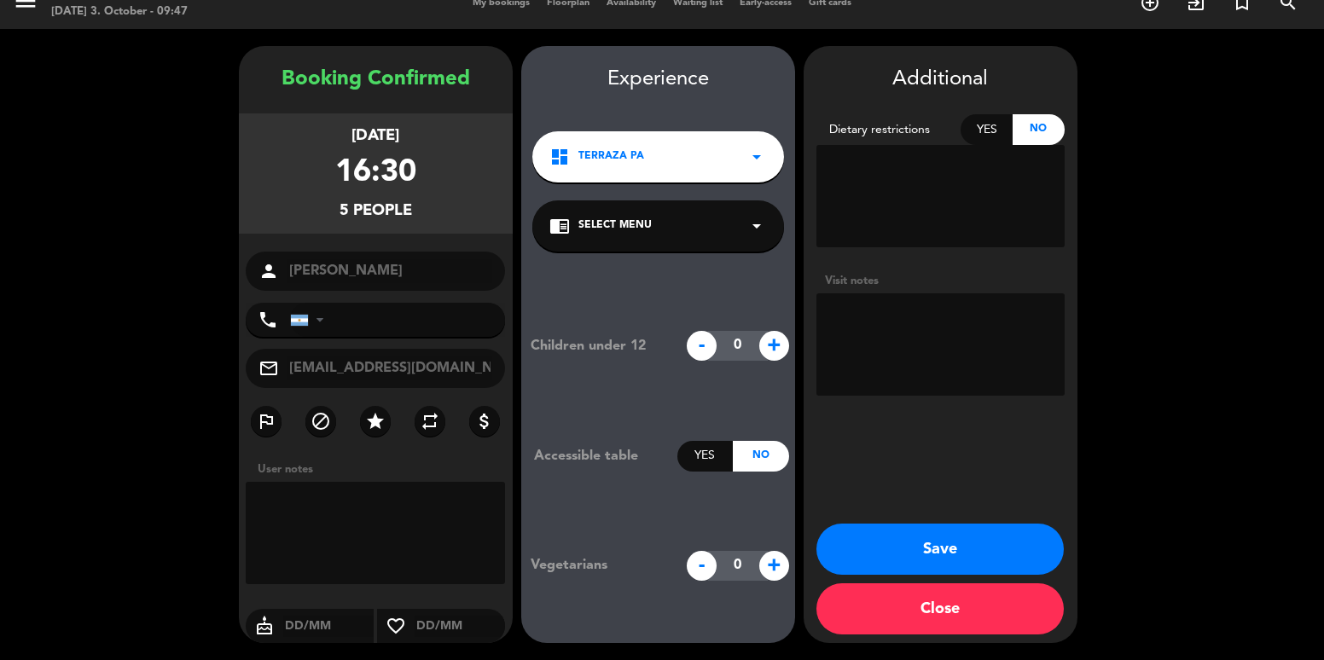
click at [390, 316] on input "tel" at bounding box center [398, 320] width 216 height 34
paste input "1121902577"
type input "1121902577"
click at [965, 360] on textarea at bounding box center [940, 344] width 248 height 102
click at [901, 542] on button "Save" at bounding box center [939, 549] width 247 height 51
